Goal: Task Accomplishment & Management: Manage account settings

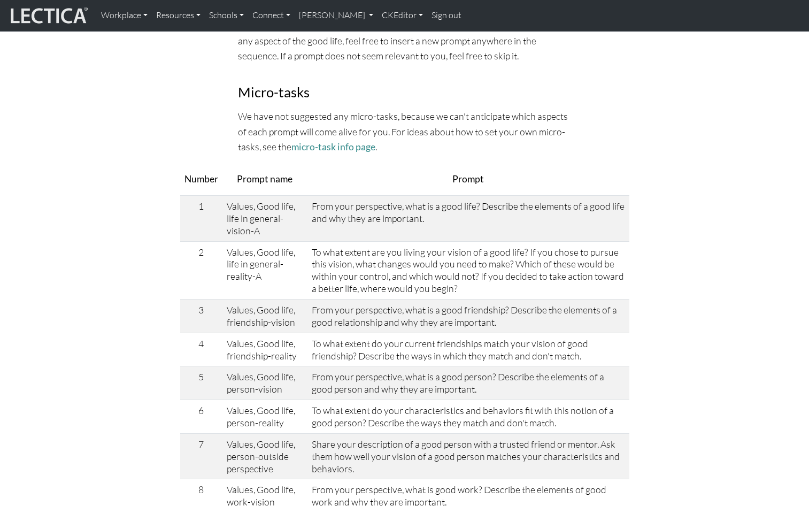
scroll to position [401, 0]
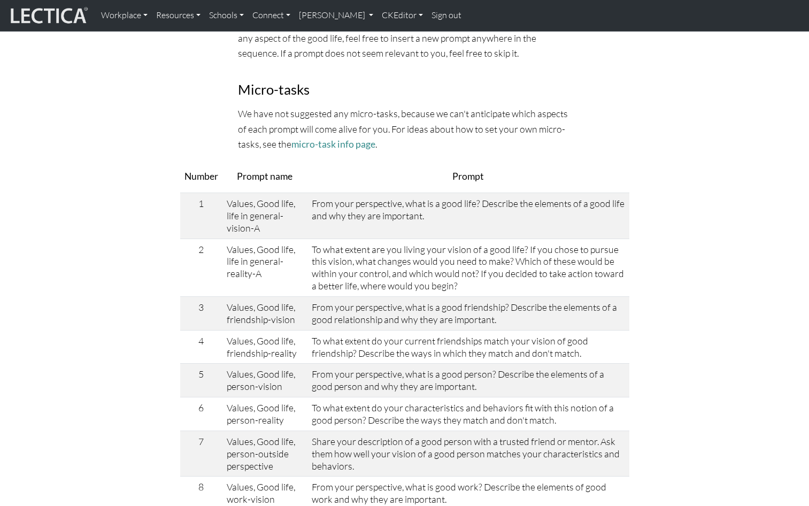
click at [323, 169] on p "Prompt" at bounding box center [468, 176] width 313 height 15
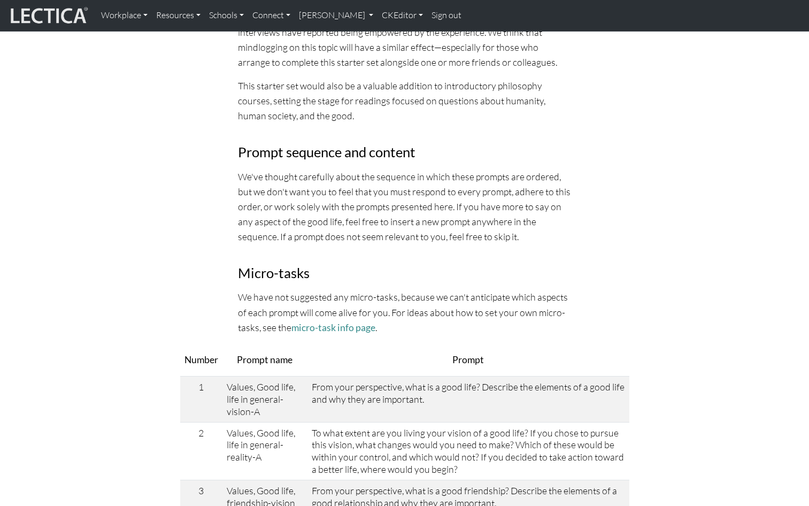
scroll to position [0, 0]
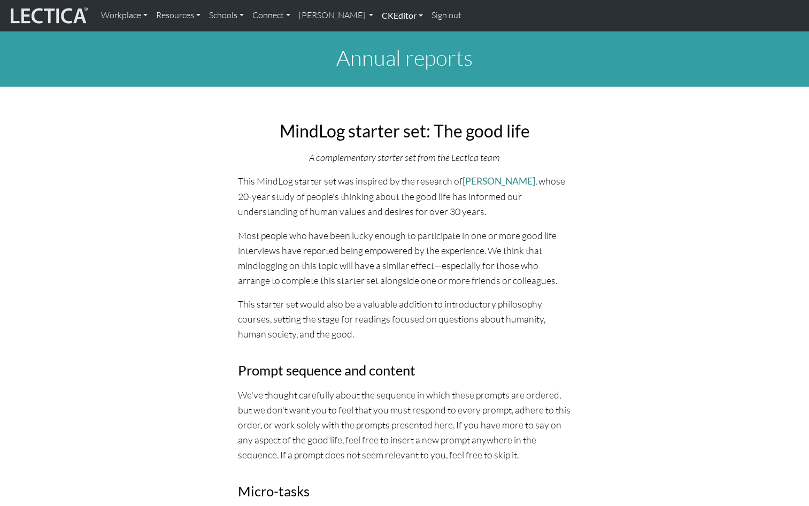
click at [377, 15] on link "CKEditor" at bounding box center [402, 15] width 50 height 22
click at [386, 35] on link "Edit" at bounding box center [396, 39] width 21 height 13
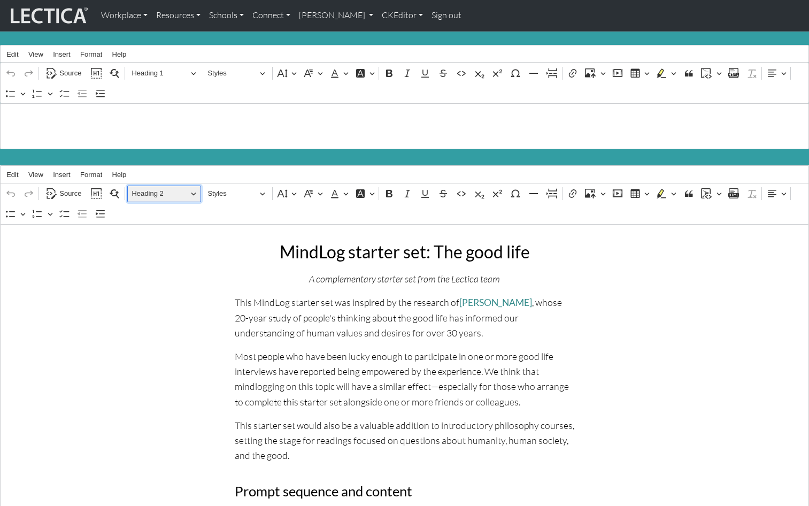
click at [149, 188] on span "Heading 2" at bounding box center [160, 193] width 56 height 13
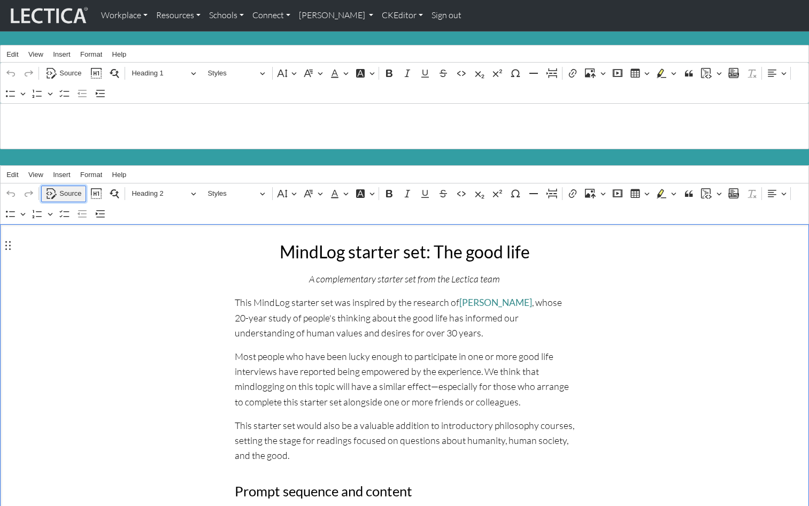
click at [72, 188] on span "Source" at bounding box center [70, 193] width 22 height 13
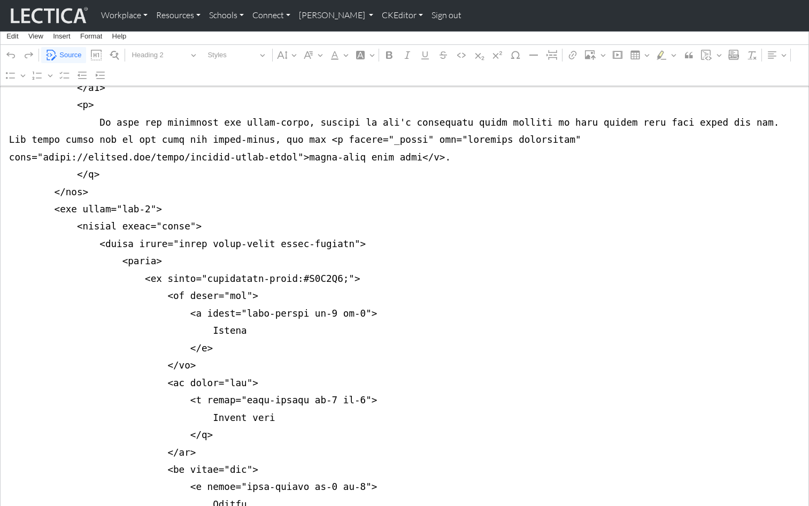
scroll to position [728, 0]
drag, startPoint x: 290, startPoint y: 223, endPoint x: 322, endPoint y: 223, distance: 32.1
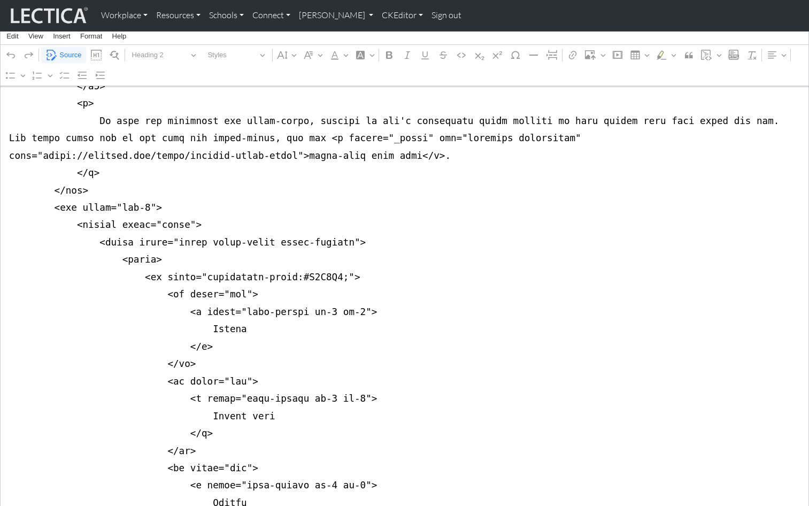
type textarea "<div class="container"> <div class="row justify-content-center"> <div class="co…"
click at [69, 51] on span "Source" at bounding box center [70, 55] width 22 height 13
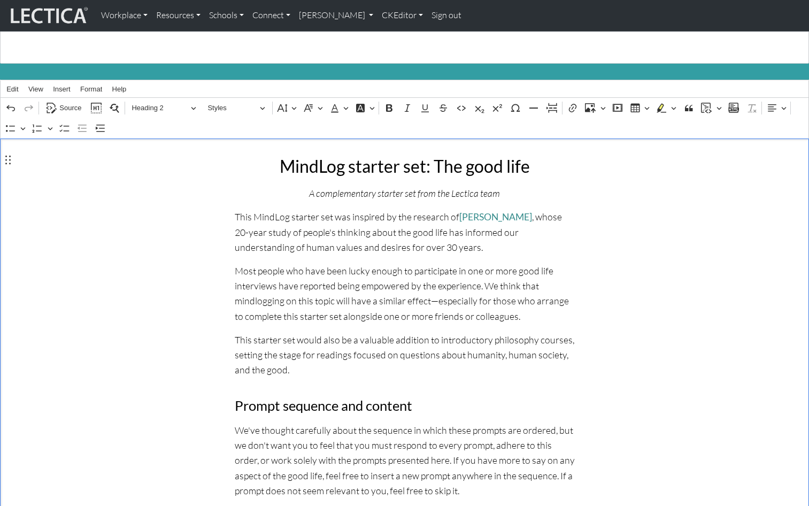
scroll to position [0, 0]
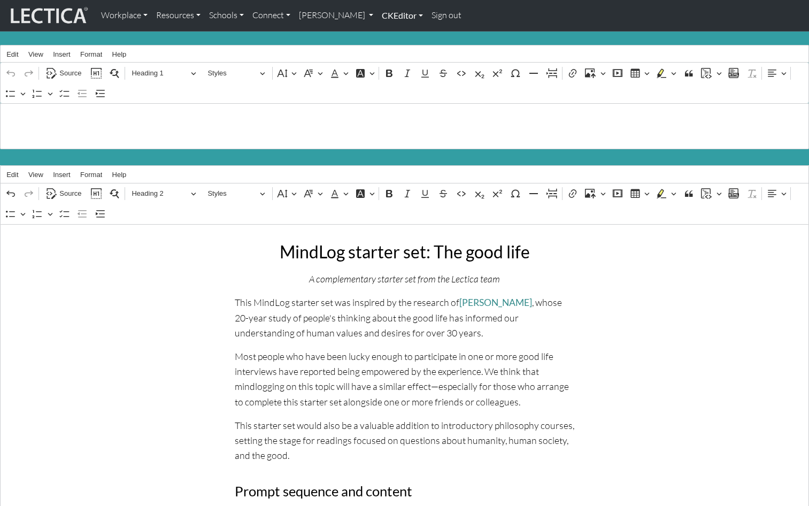
click at [377, 13] on link "CKEditor" at bounding box center [402, 15] width 50 height 22
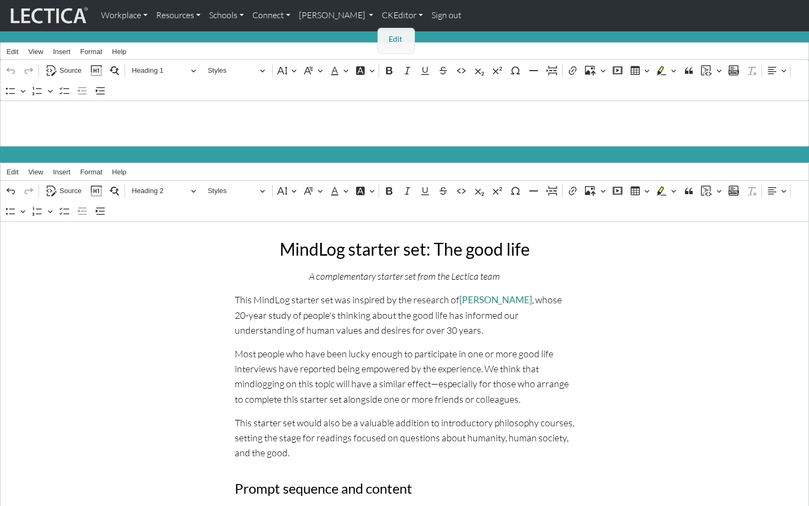
click at [386, 33] on link "Edit" at bounding box center [396, 39] width 21 height 13
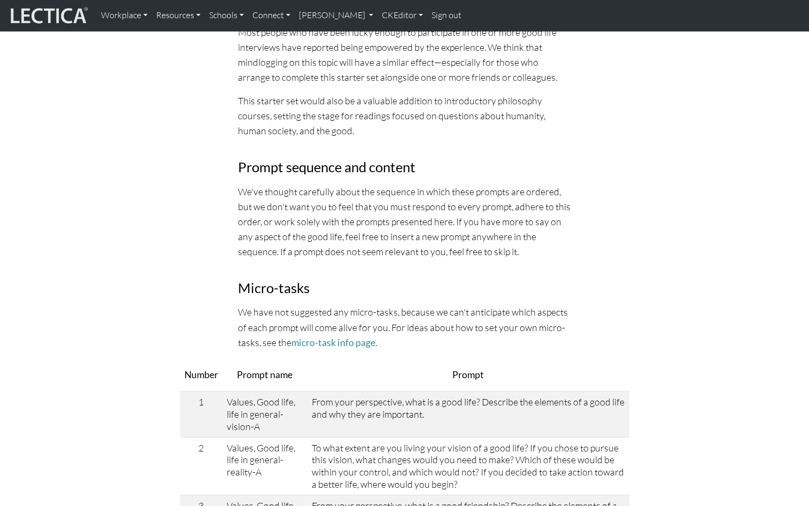
scroll to position [258, 0]
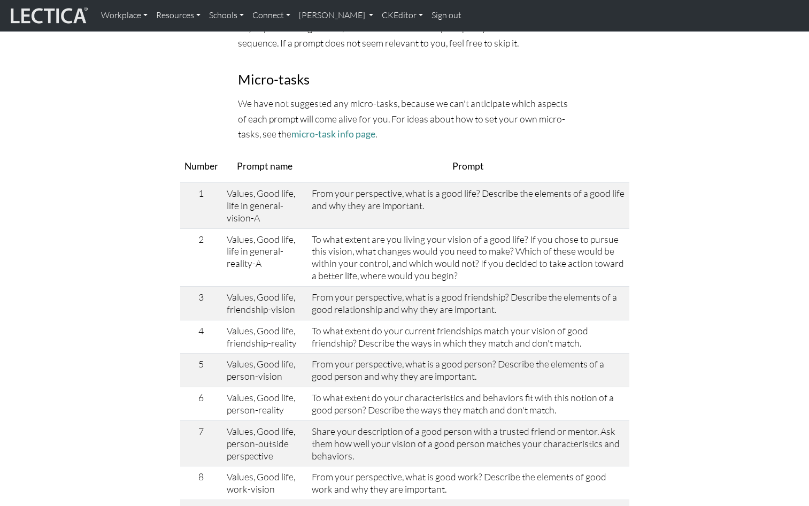
scroll to position [415, 0]
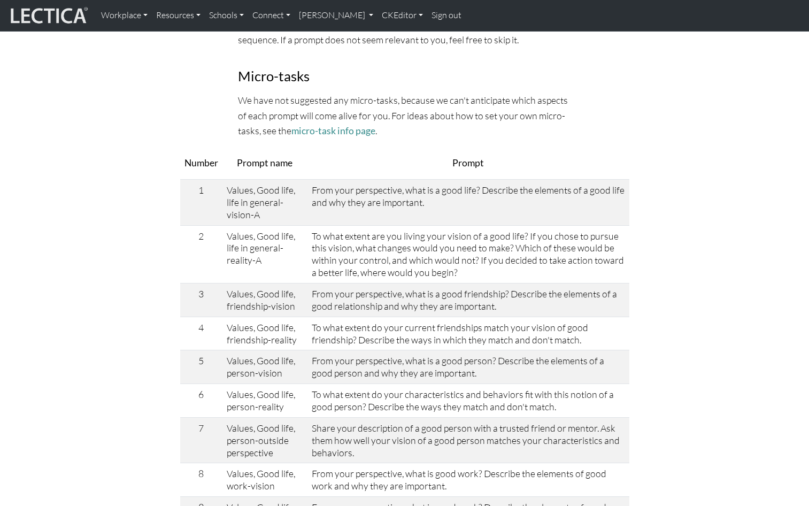
click at [331, 101] on p "We have not suggested any micro-tasks, because we can't anticipate which aspect…" at bounding box center [405, 114] width 334 height 45
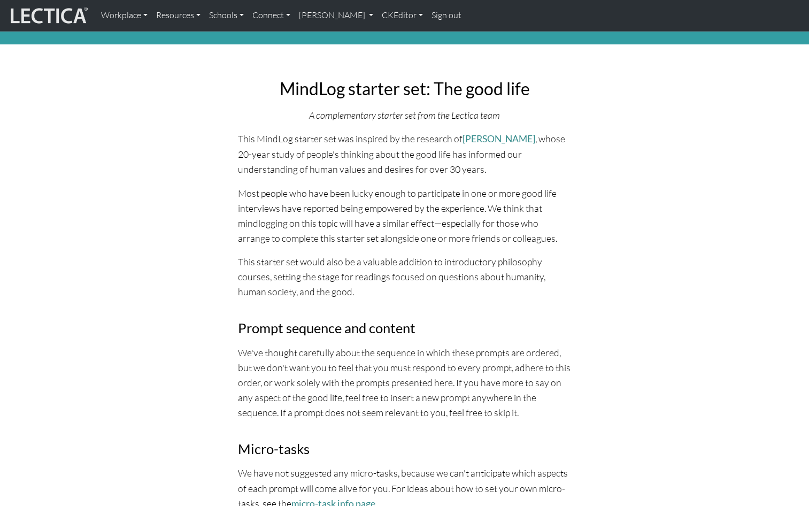
scroll to position [0, 0]
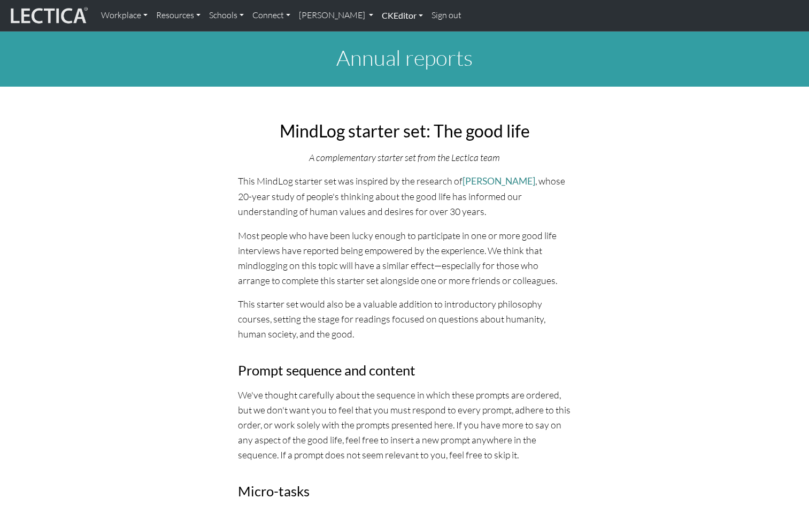
click at [377, 15] on link "CKEditor" at bounding box center [402, 15] width 50 height 22
click at [386, 36] on link "Edit" at bounding box center [396, 39] width 21 height 13
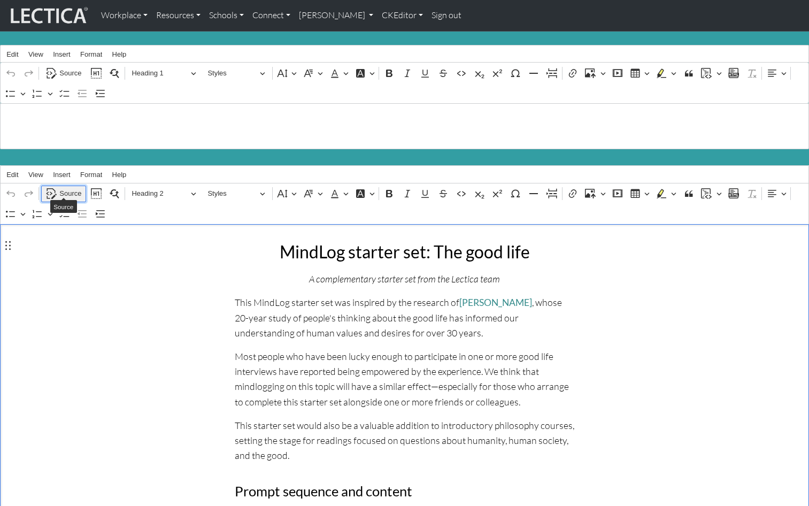
click at [70, 187] on span "Source" at bounding box center [70, 193] width 22 height 13
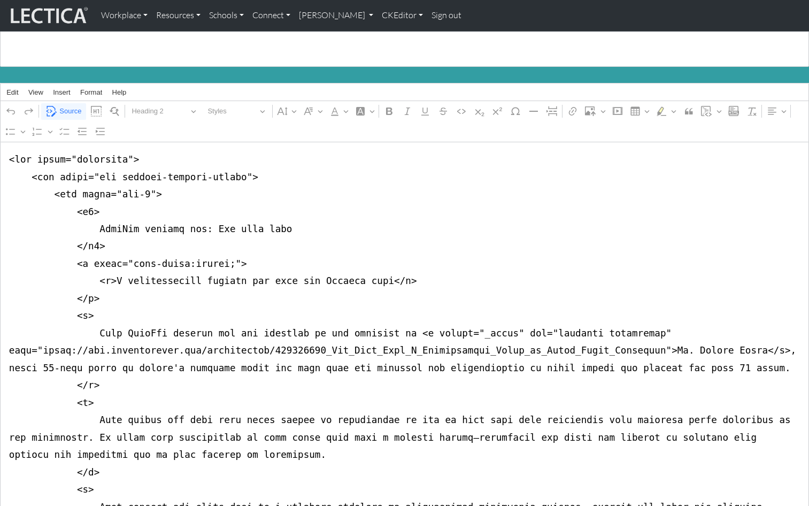
scroll to position [81, 0]
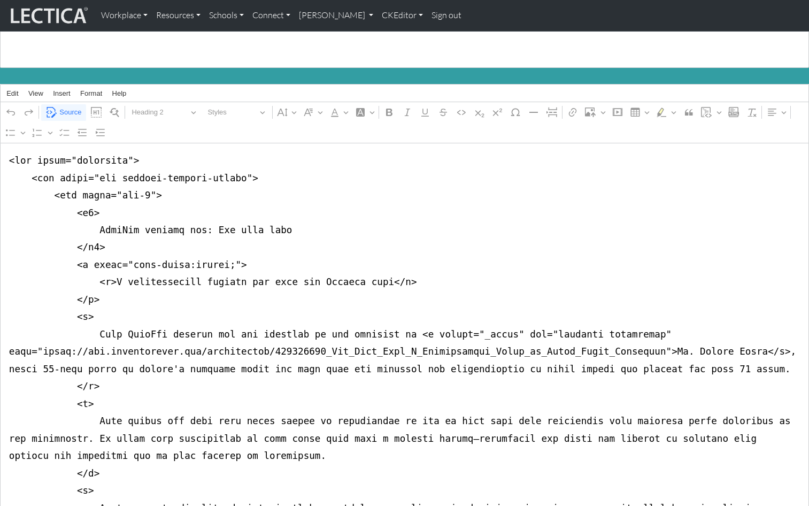
type textarea "<div class="container"> <div class="row justify-content-center"> <div class="co…"
click at [63, 106] on span "Source" at bounding box center [70, 112] width 22 height 13
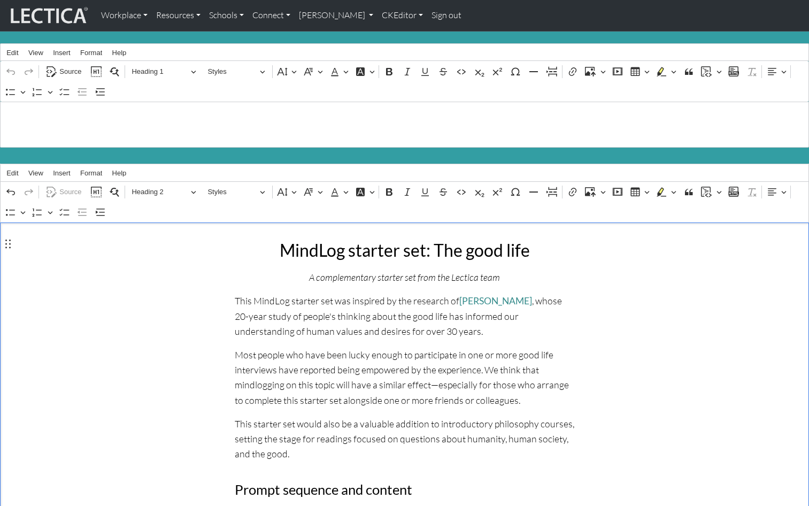
scroll to position [0, 0]
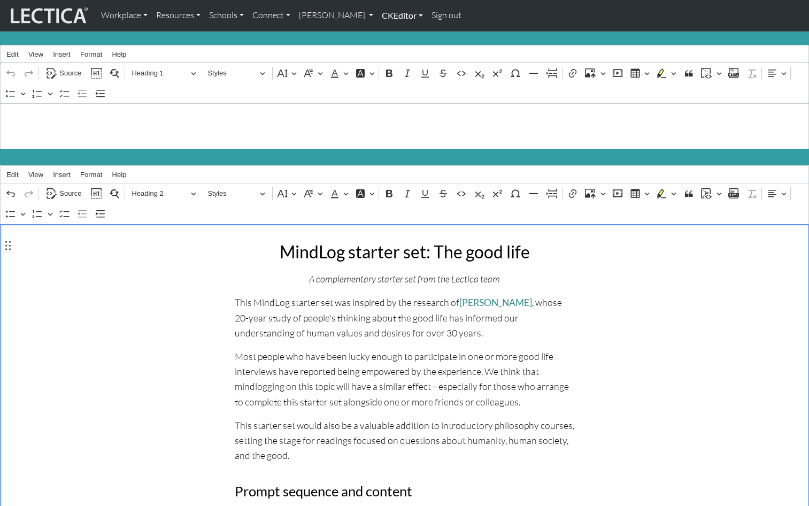
click at [377, 16] on link "CKEditor" at bounding box center [402, 15] width 50 height 22
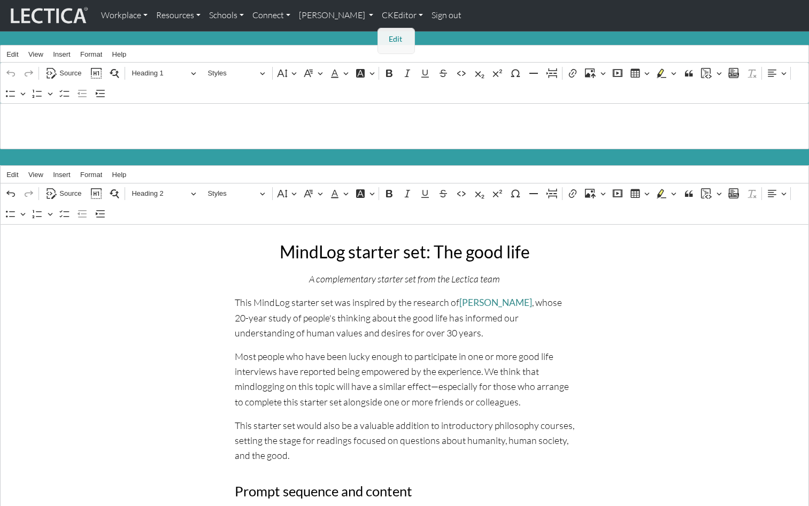
click at [386, 34] on link "Edit" at bounding box center [396, 39] width 21 height 13
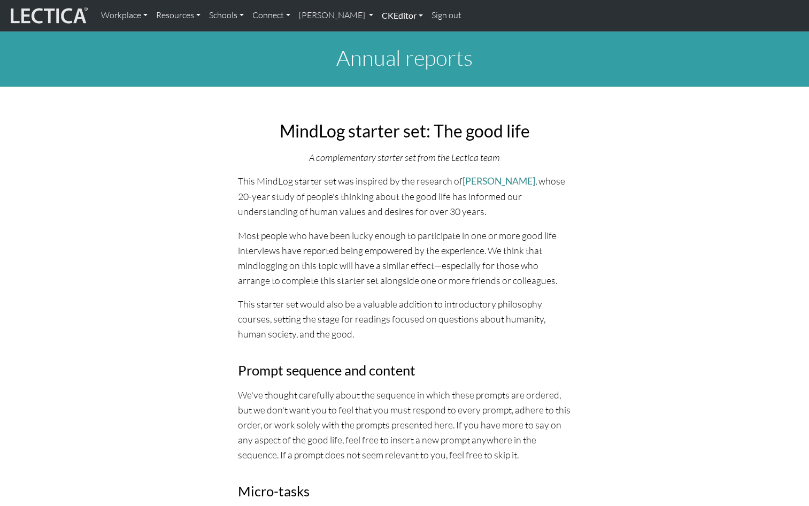
click at [377, 14] on link "CKEditor" at bounding box center [402, 15] width 50 height 22
click at [314, 14] on link "[PERSON_NAME]" at bounding box center [336, 15] width 83 height 22
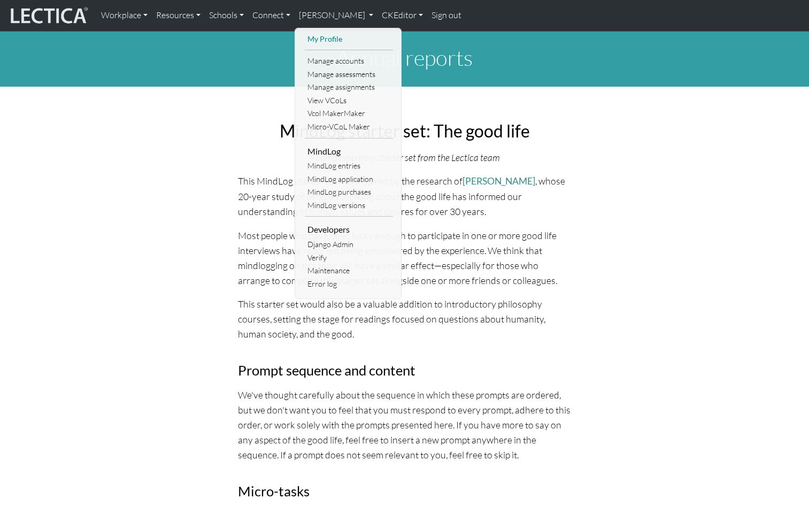
click at [305, 35] on link "My Profile" at bounding box center [349, 39] width 88 height 13
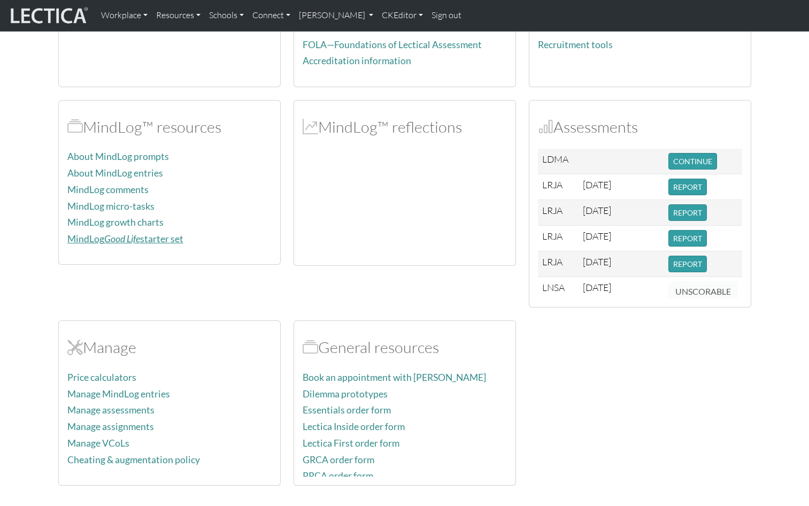
scroll to position [251, 0]
click at [123, 233] on icon "Good Life" at bounding box center [122, 238] width 36 height 11
